Goal: Navigation & Orientation: Find specific page/section

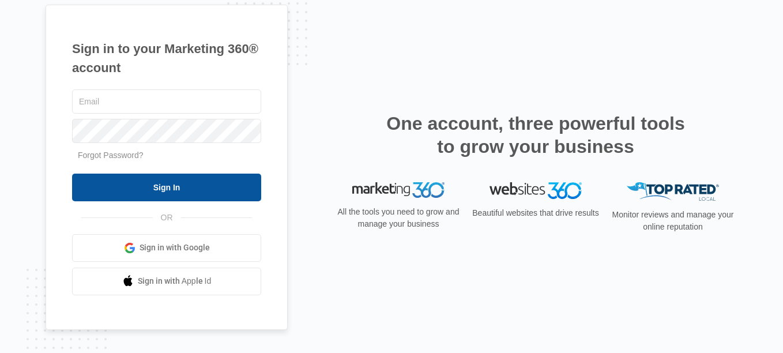
type input "[PERSON_NAME][EMAIL_ADDRESS][DOMAIN_NAME]"
click at [236, 186] on input "Sign In" at bounding box center [166, 187] width 189 height 28
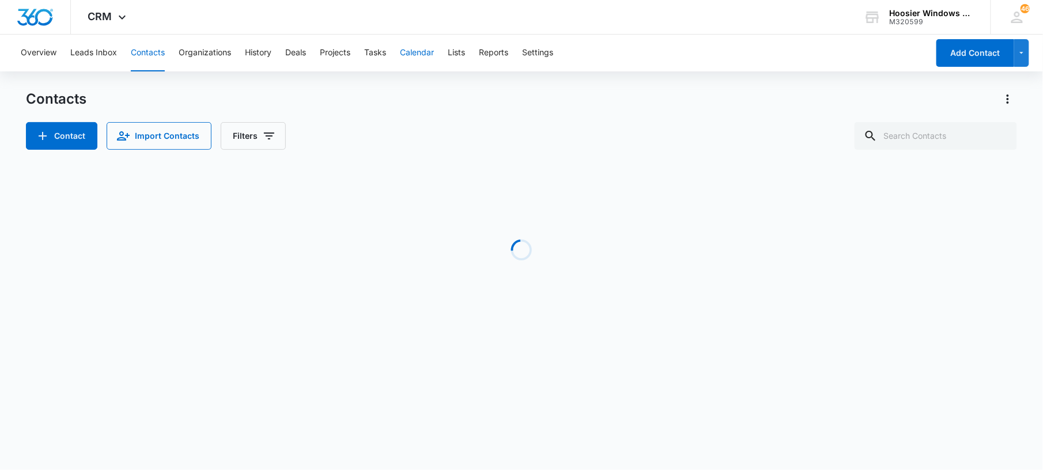
click at [424, 50] on button "Calendar" at bounding box center [417, 53] width 34 height 37
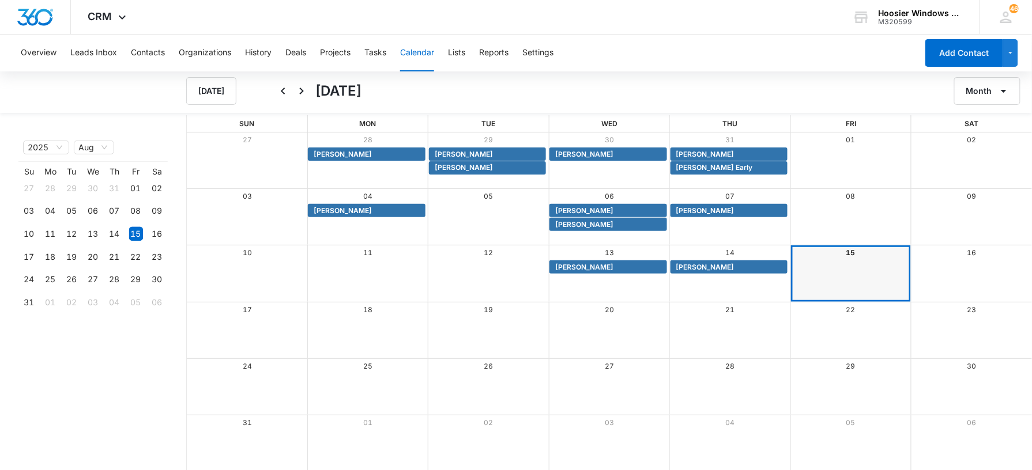
drag, startPoint x: 1038, startPoint y: 154, endPoint x: 681, endPoint y: 275, distance: 377.3
click at [681, 275] on div "Month View" at bounding box center [729, 274] width 121 height 56
